Goal: Task Accomplishment & Management: Manage account settings

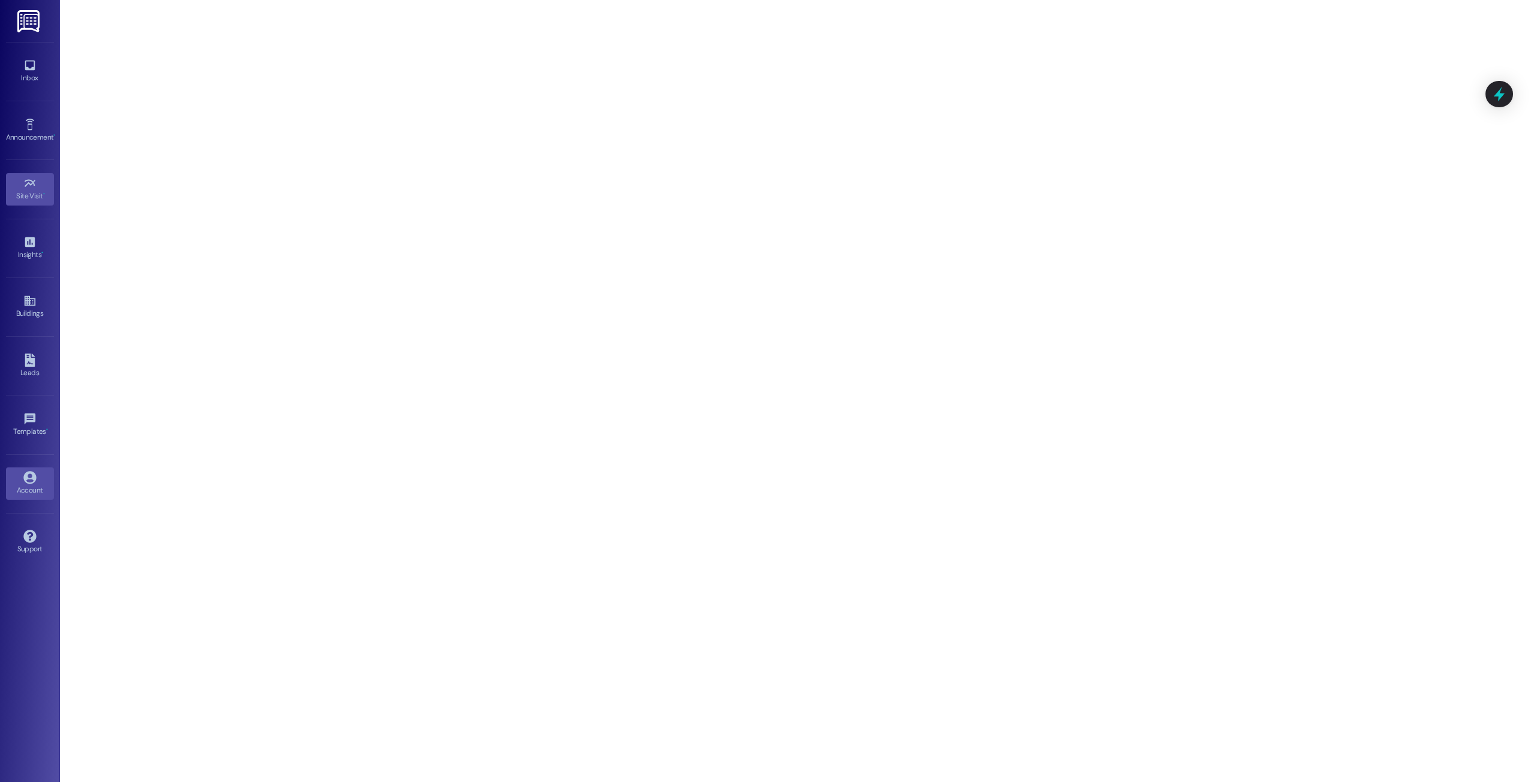
click at [24, 478] on icon at bounding box center [29, 477] width 13 height 13
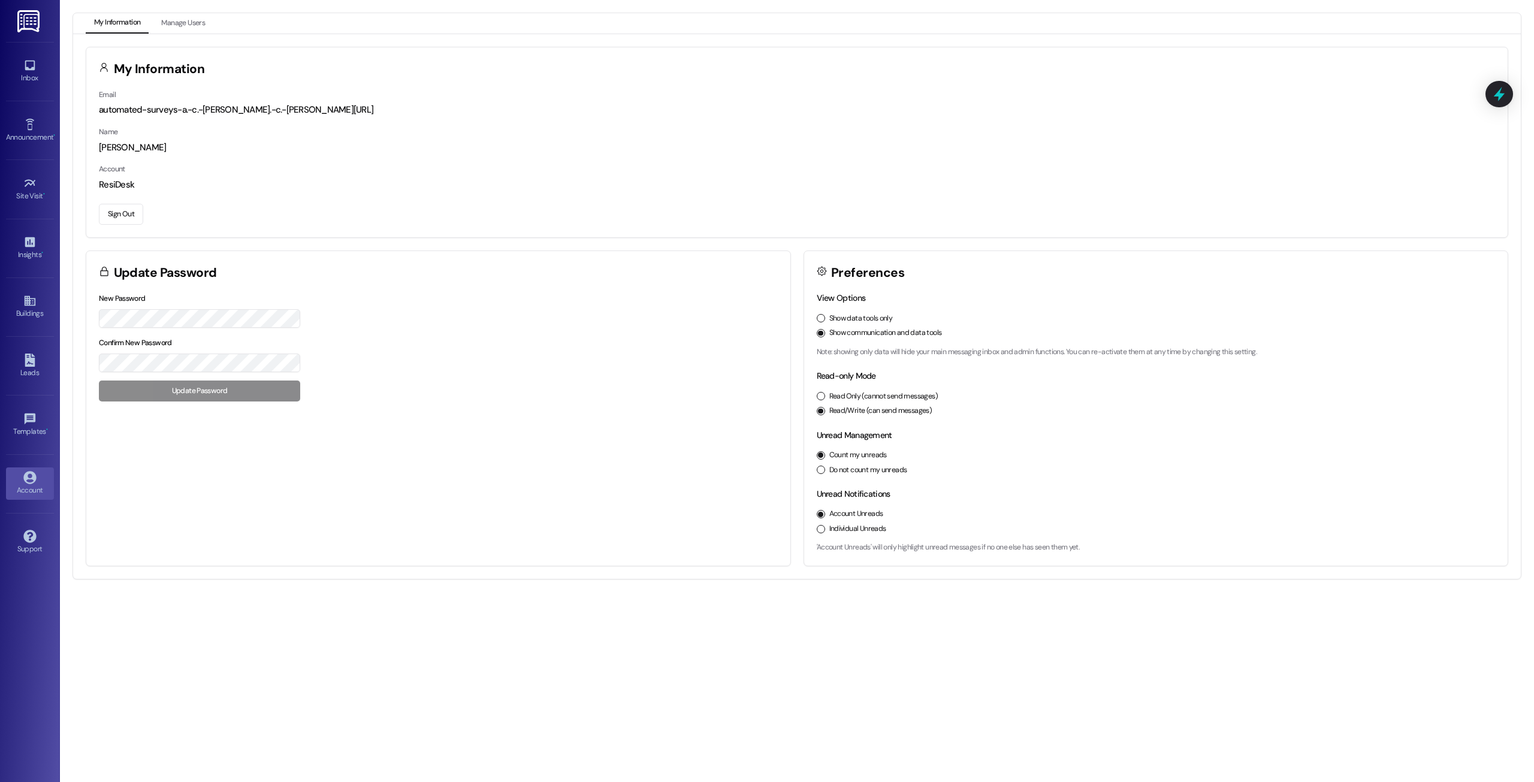
click at [114, 208] on button "Sign Out" at bounding box center [121, 214] width 44 height 21
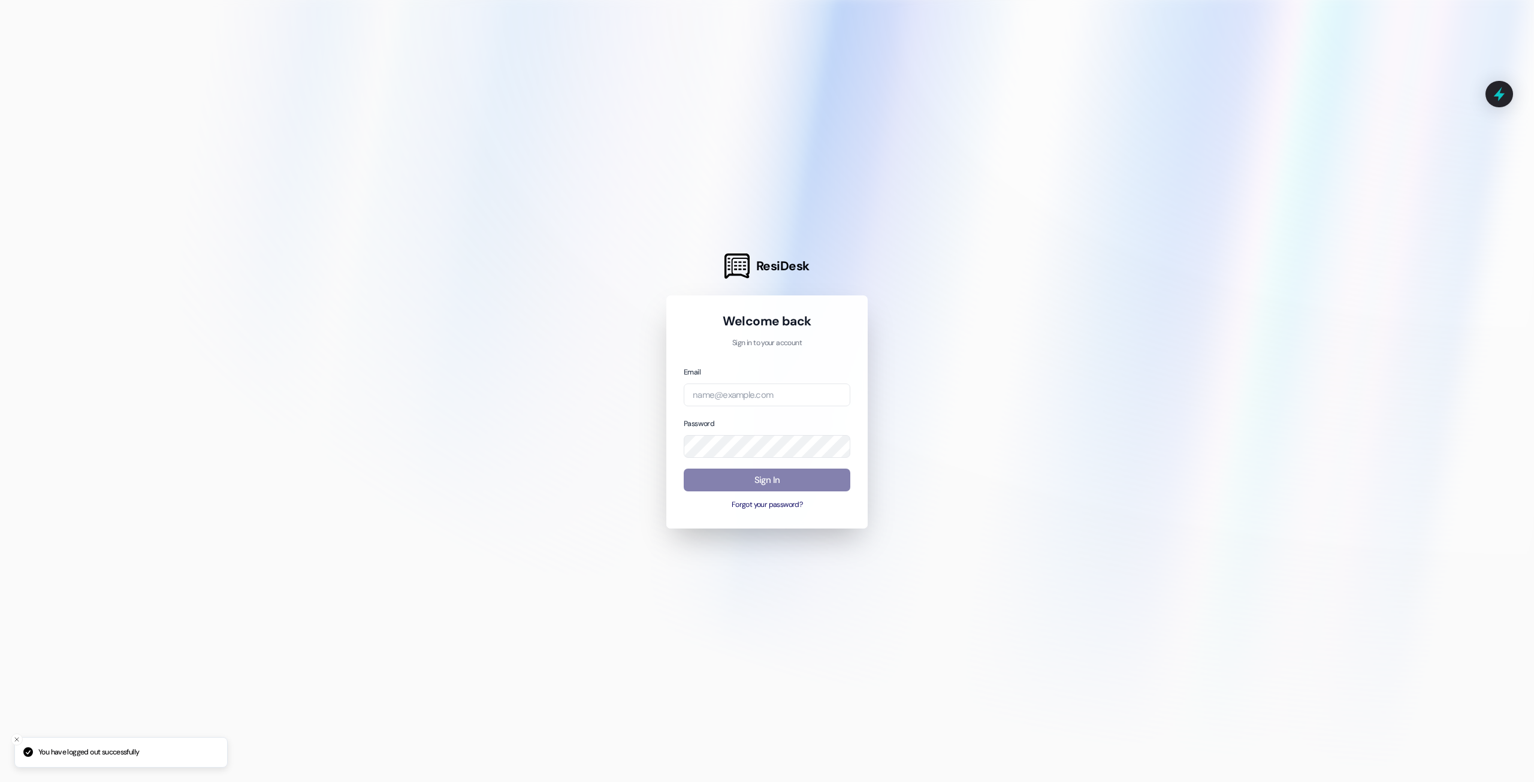
click at [774, 380] on div "Email" at bounding box center [767, 386] width 167 height 41
click at [789, 398] on input "email" at bounding box center [767, 394] width 167 height 23
click at [0, 781] on com-1password-button at bounding box center [0, 782] width 0 height 0
type input "automated-surveys-orion-housing@orion-housing.com"
